Goal: Entertainment & Leisure: Consume media (video, audio)

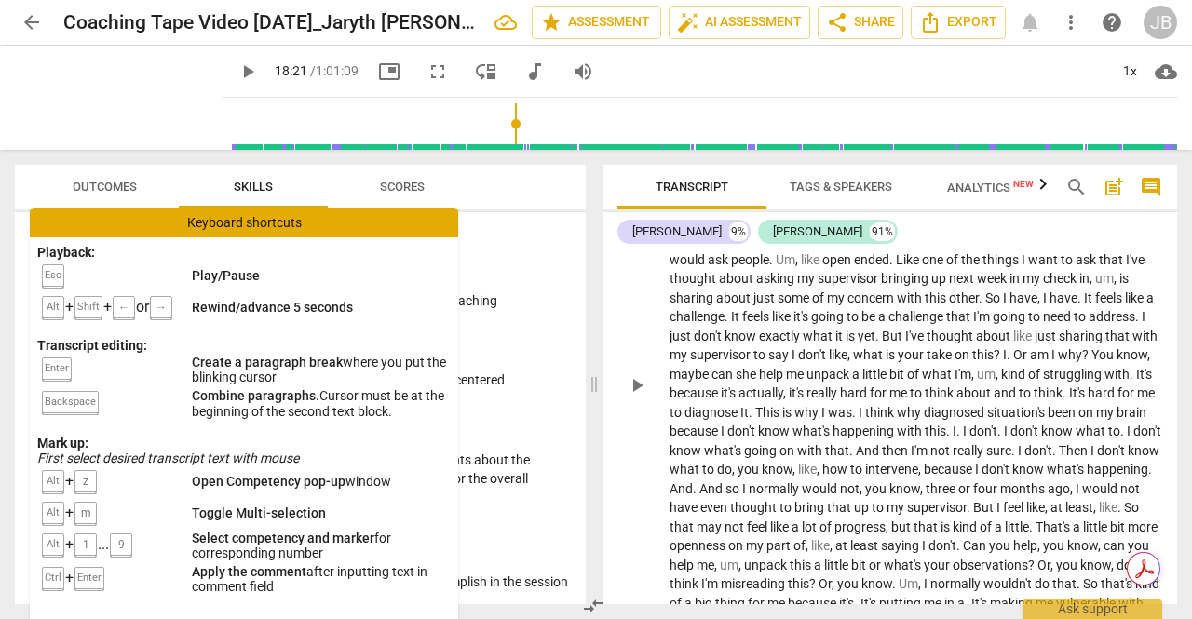
scroll to position [4639, 0]
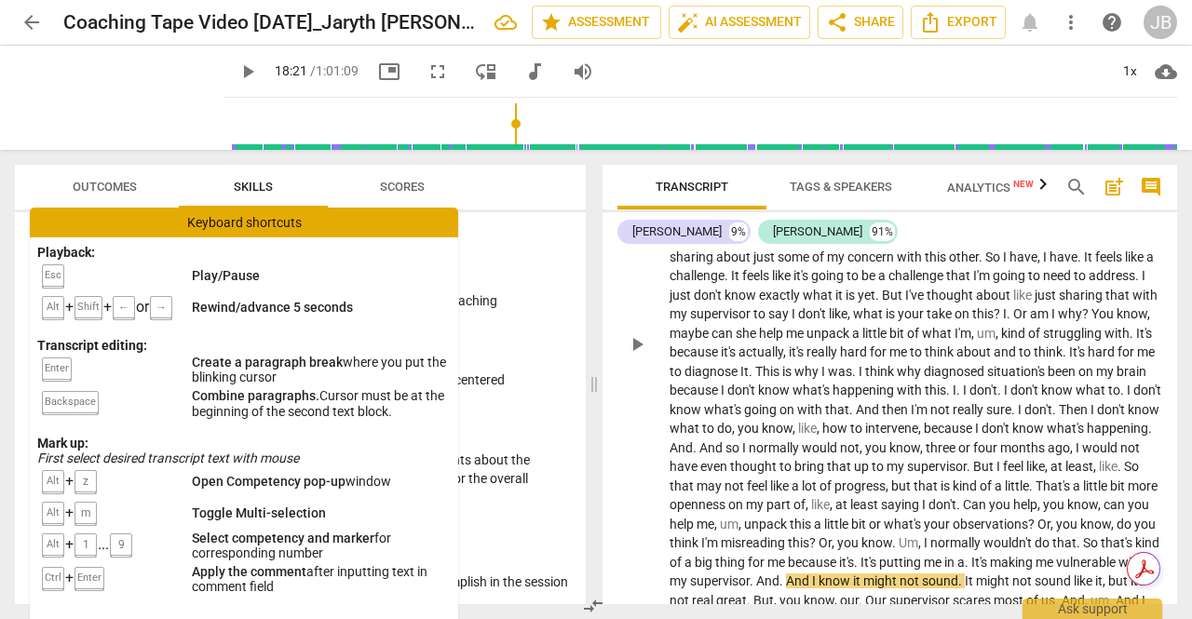
click at [642, 333] on span "play_arrow" at bounding box center [637, 344] width 22 height 22
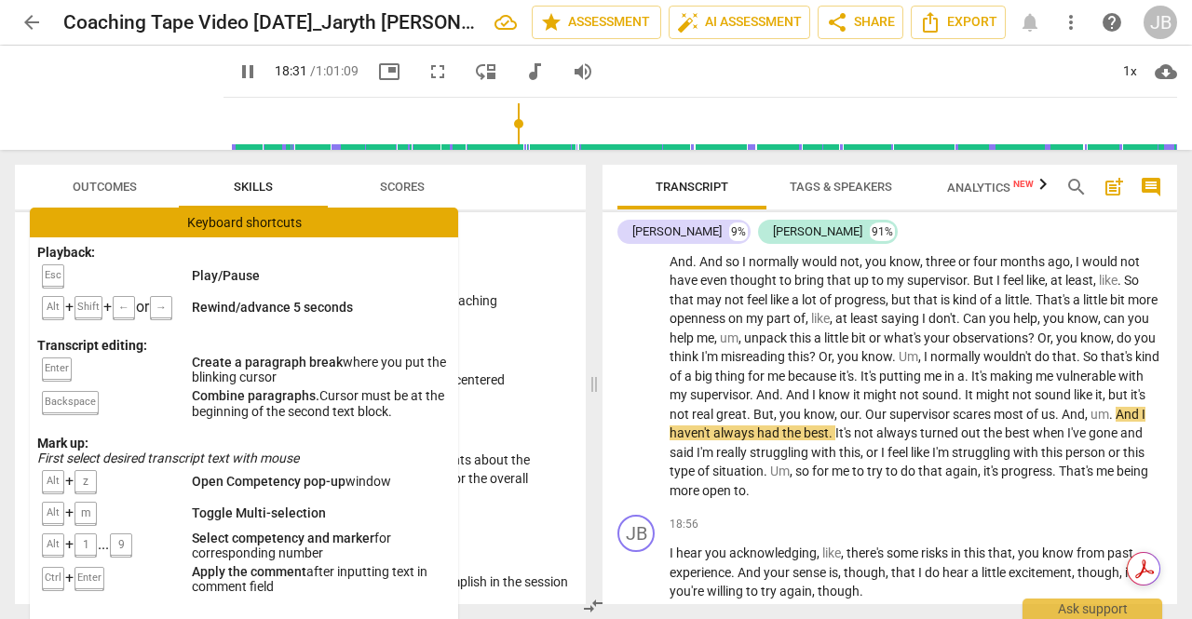
scroll to position [4919, 0]
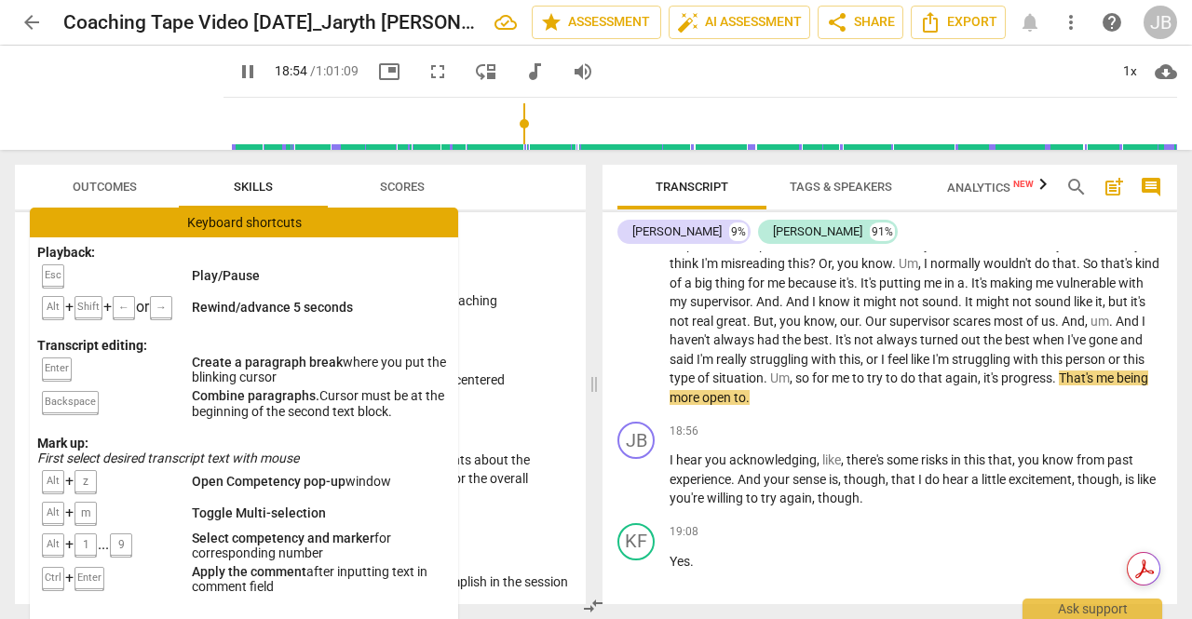
click at [750, 390] on span "." at bounding box center [748, 397] width 4 height 15
click at [1095, 361] on p "I don't , don't . I should have put that don't ask me questions like that in my…" at bounding box center [916, 63] width 493 height 687
type input "1137"
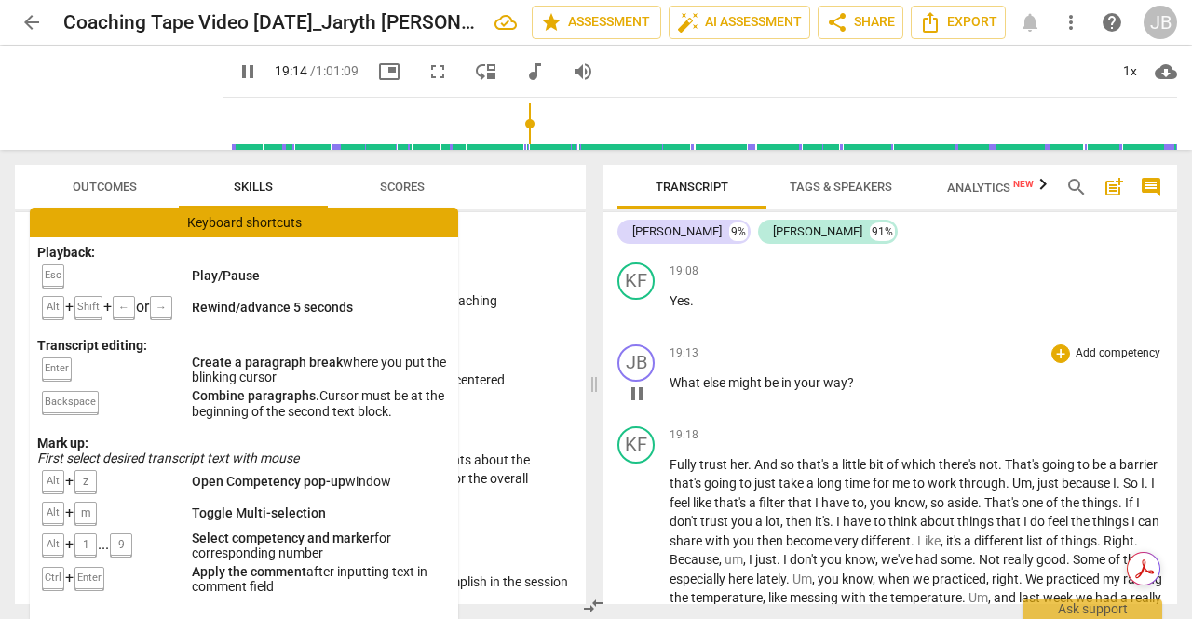
scroll to position [5198, 0]
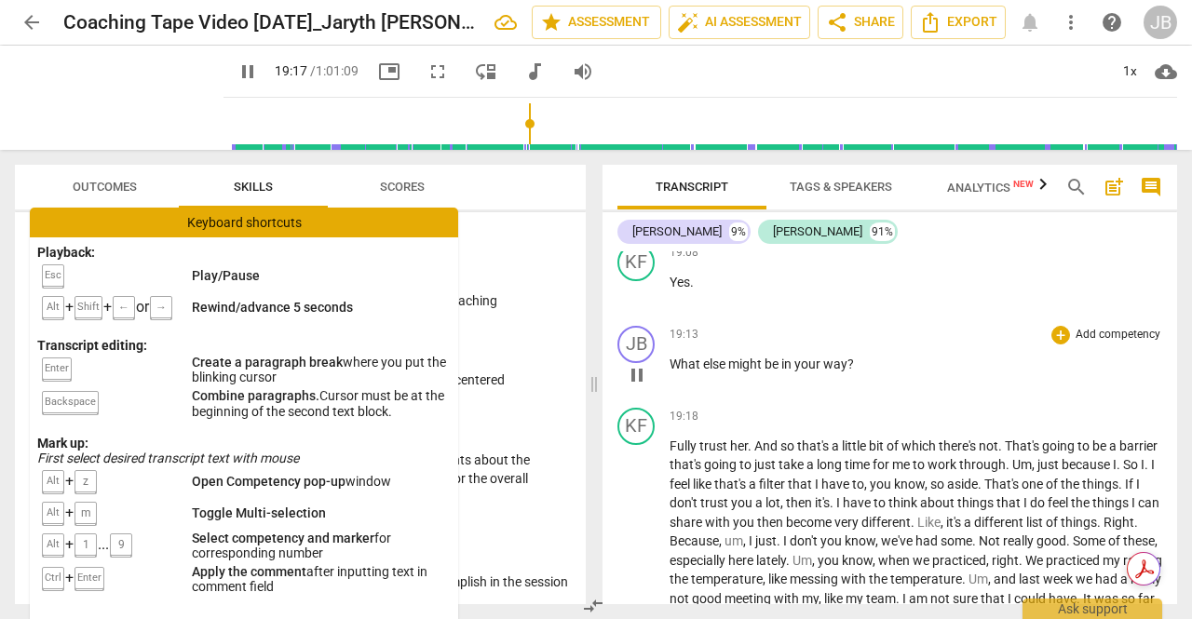
click at [669, 363] on div "play_arrow pause" at bounding box center [645, 375] width 47 height 24
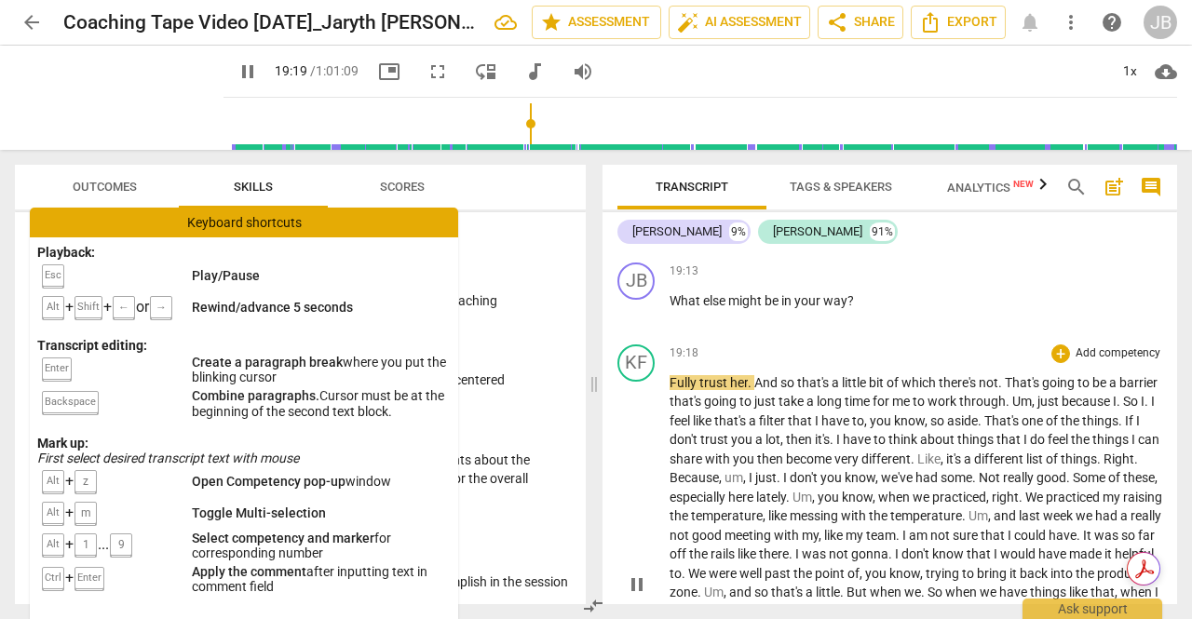
scroll to position [5291, 0]
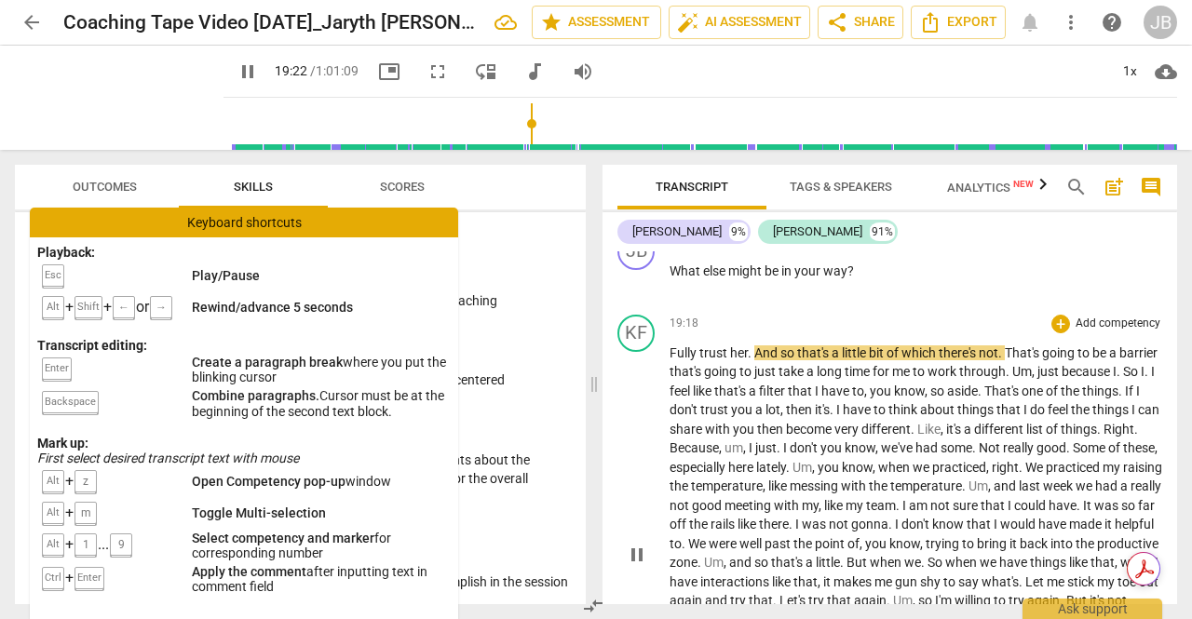
click at [667, 352] on div "play_arrow pause" at bounding box center [645, 555] width 47 height 406
click at [670, 345] on span "Fully" at bounding box center [685, 352] width 30 height 15
type input "1164"
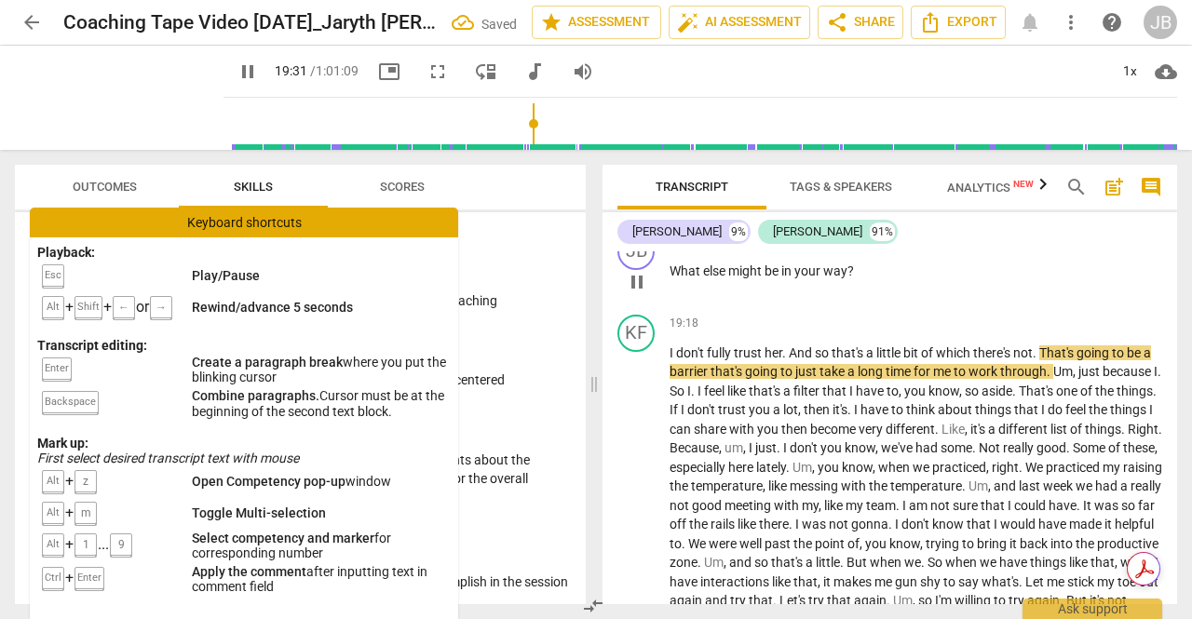
scroll to position [5315, 0]
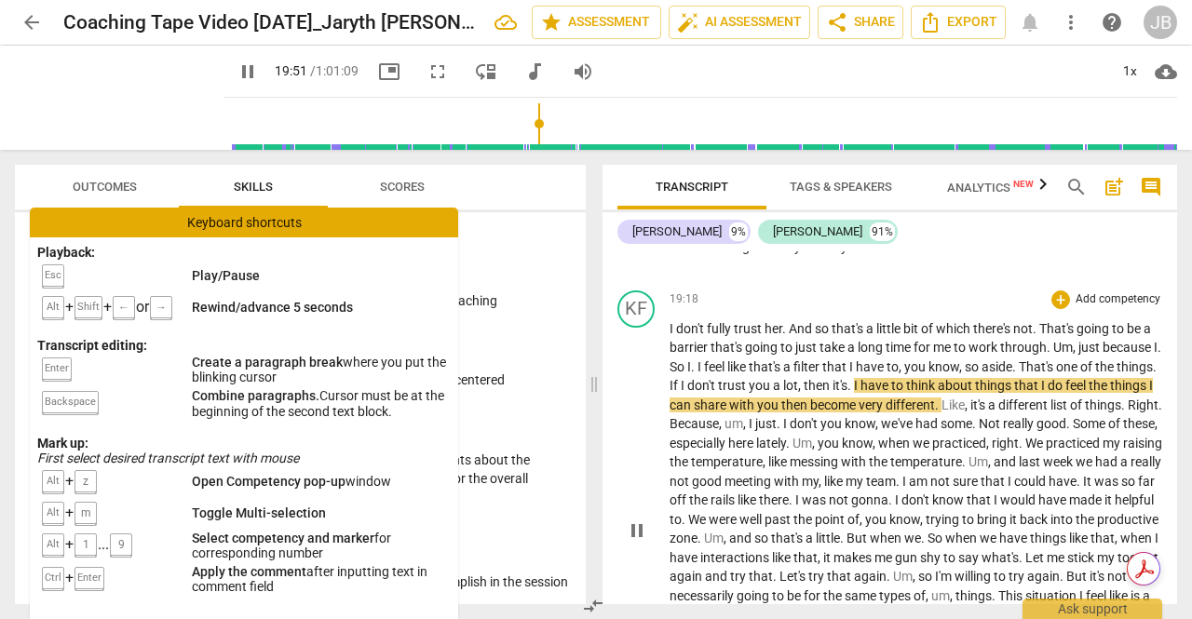
click at [1019, 359] on span "." at bounding box center [1015, 366] width 7 height 15
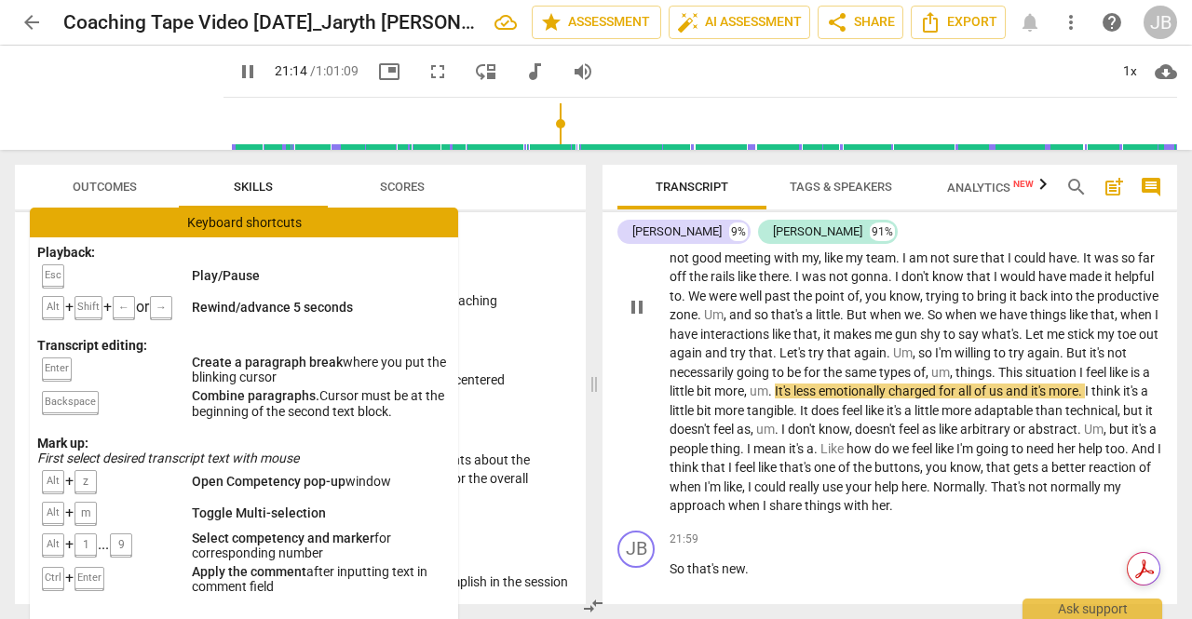
scroll to position [5543, 0]
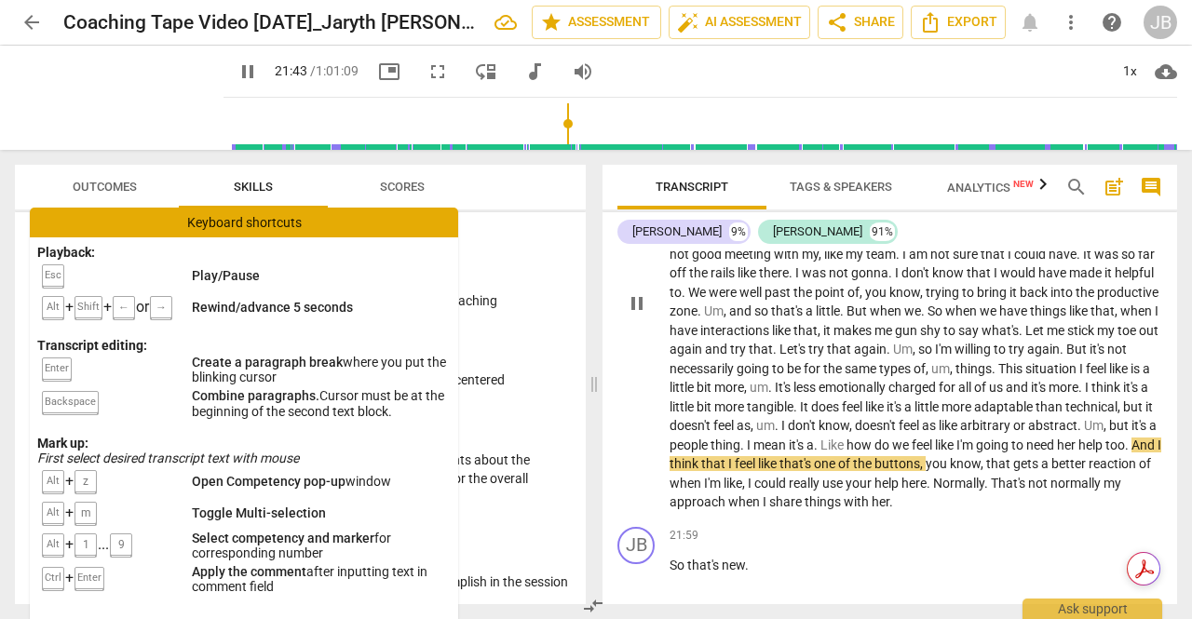
click at [912, 438] on span "feel" at bounding box center [923, 445] width 23 height 15
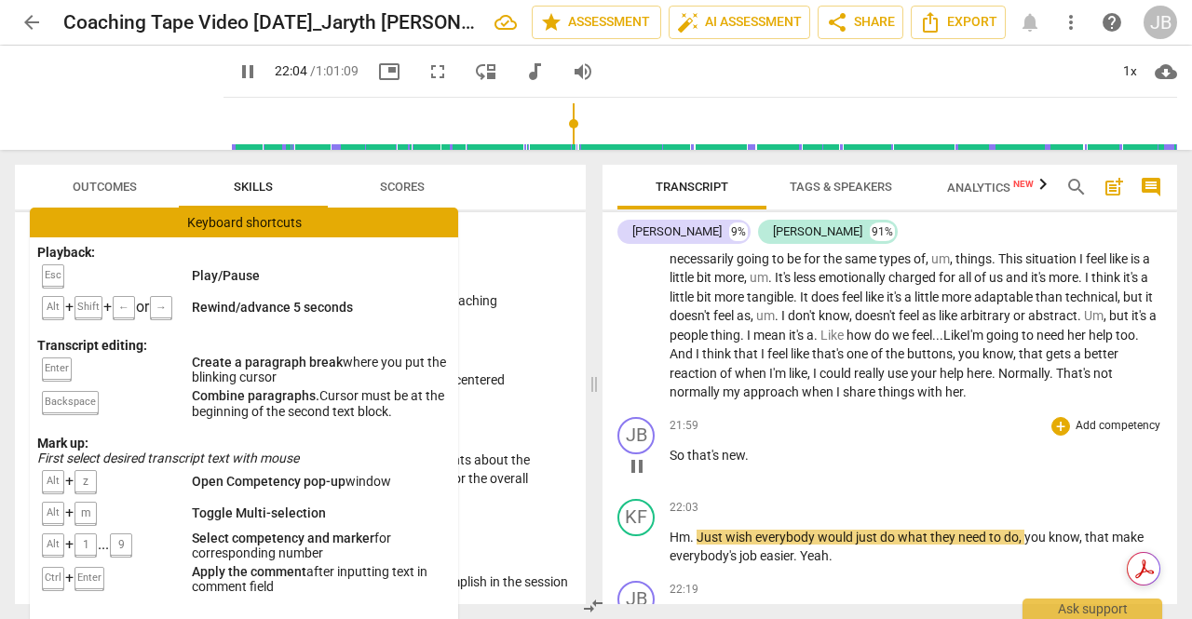
scroll to position [5662, 0]
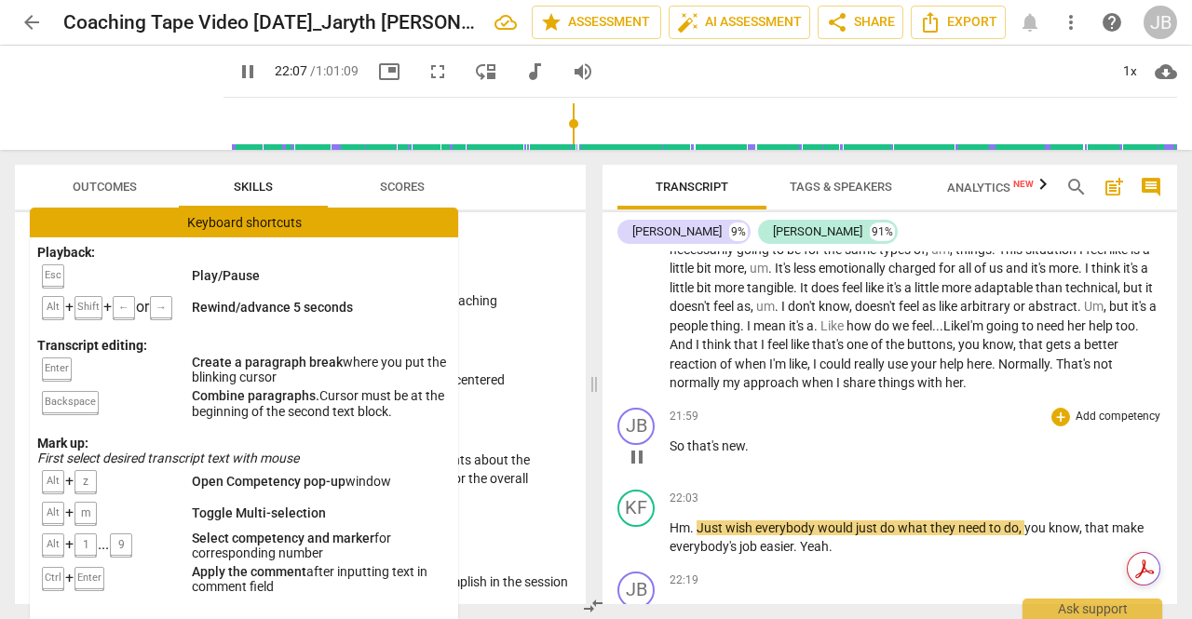
click at [637, 446] on span "pause" at bounding box center [637, 457] width 22 height 22
type input "1328"
click at [769, 437] on p "So that's new ." at bounding box center [916, 447] width 493 height 20
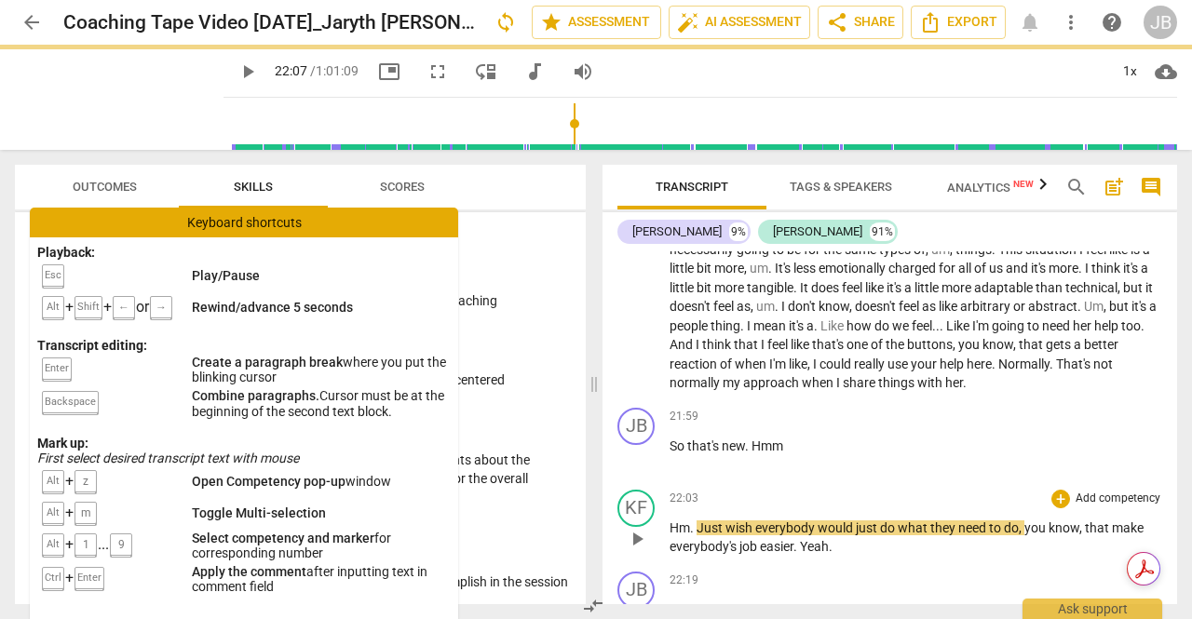
click at [694, 521] on span "." at bounding box center [693, 528] width 7 height 15
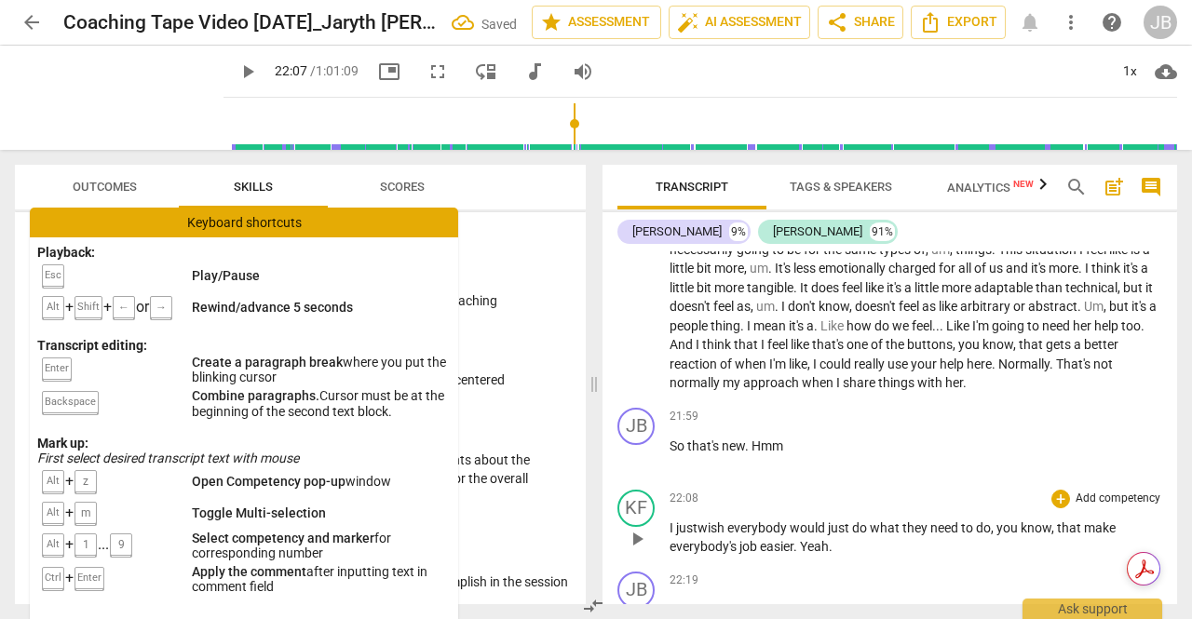
click at [635, 528] on span "play_arrow" at bounding box center [637, 539] width 22 height 22
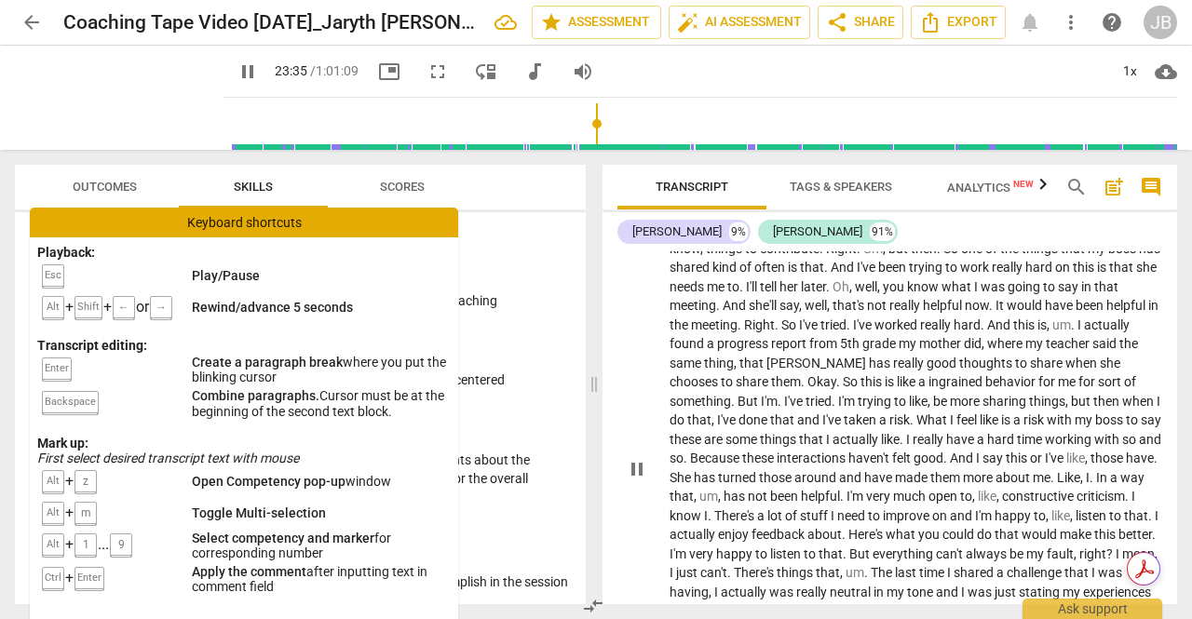
scroll to position [6617, 0]
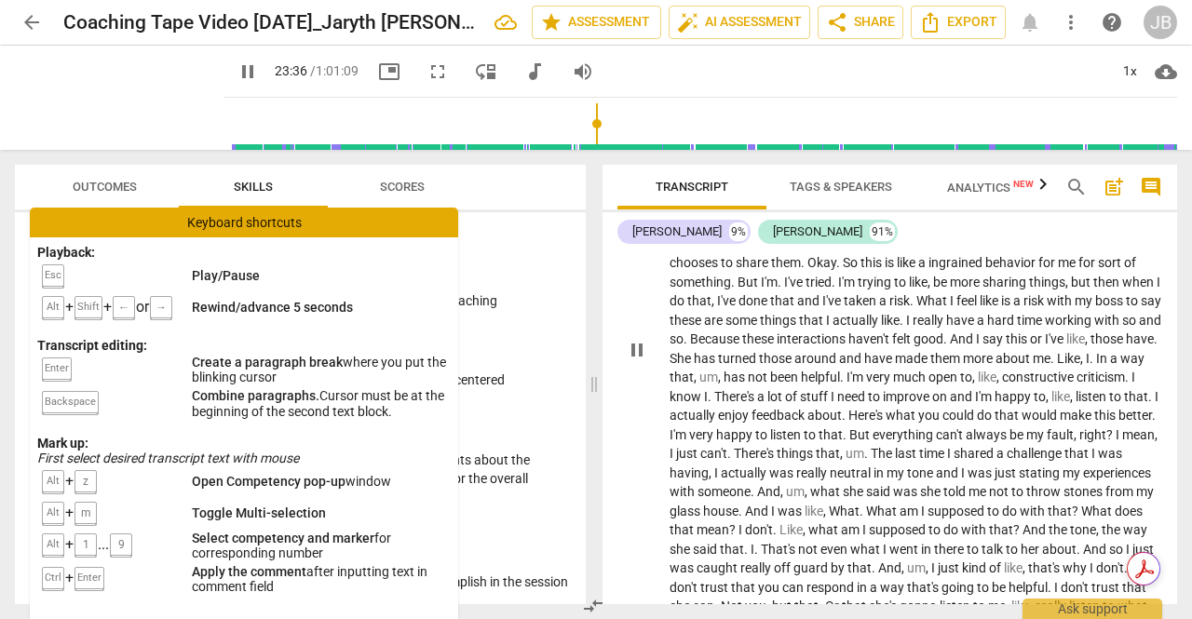
drag, startPoint x: 644, startPoint y: 342, endPoint x: 642, endPoint y: 353, distance: 11.5
click at [644, 342] on span "pause" at bounding box center [637, 350] width 22 height 22
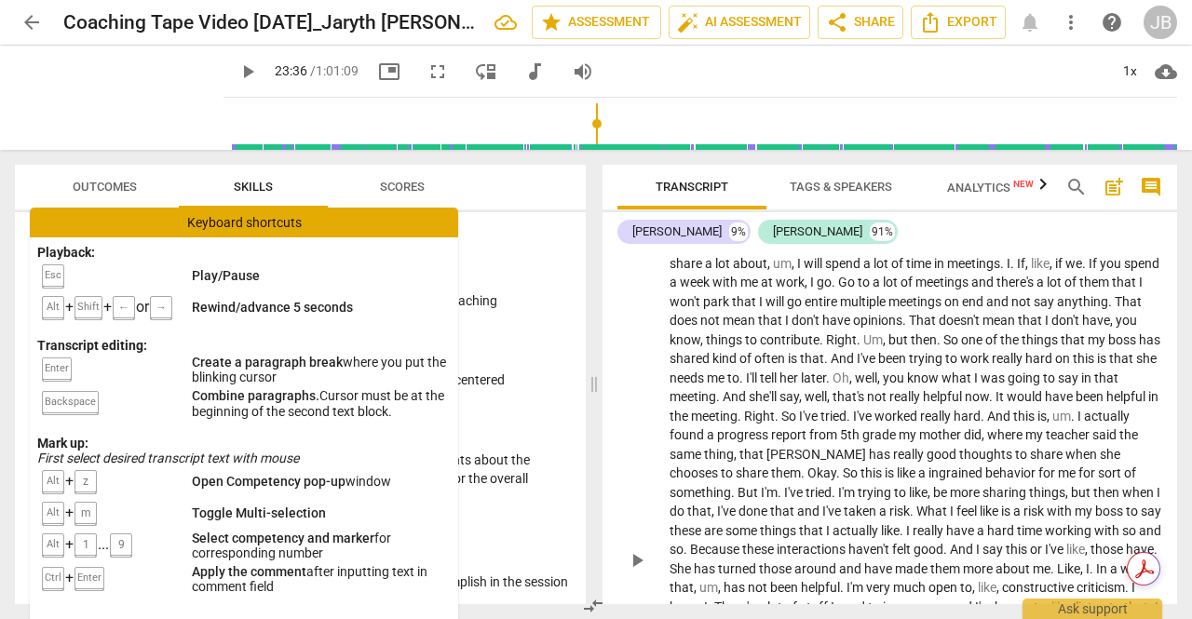
scroll to position [6524, 0]
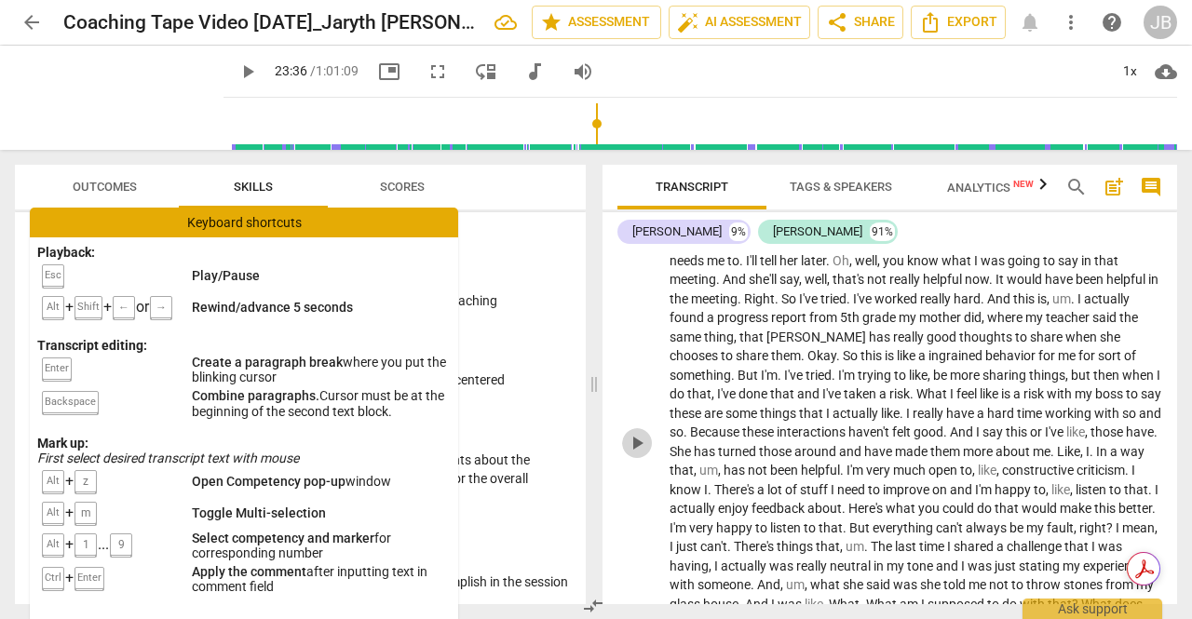
click at [641, 432] on span "play_arrow" at bounding box center [637, 443] width 22 height 22
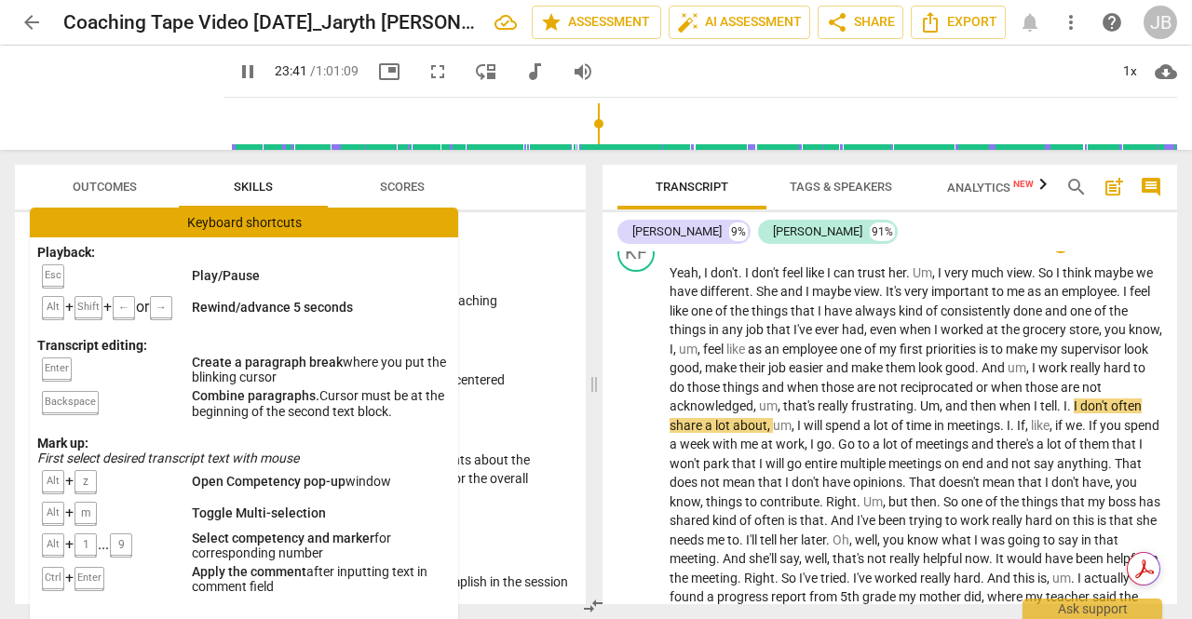
scroll to position [6338, 0]
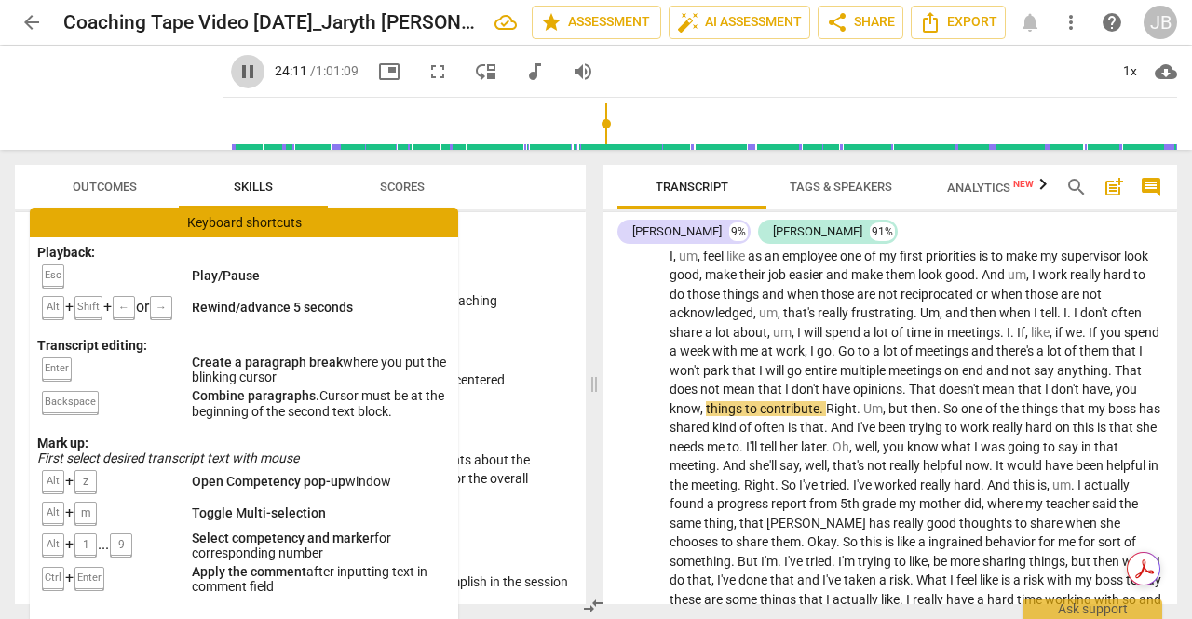
click at [237, 66] on span "pause" at bounding box center [248, 72] width 22 height 22
type input "1451"
